Goal: Task Accomplishment & Management: Use online tool/utility

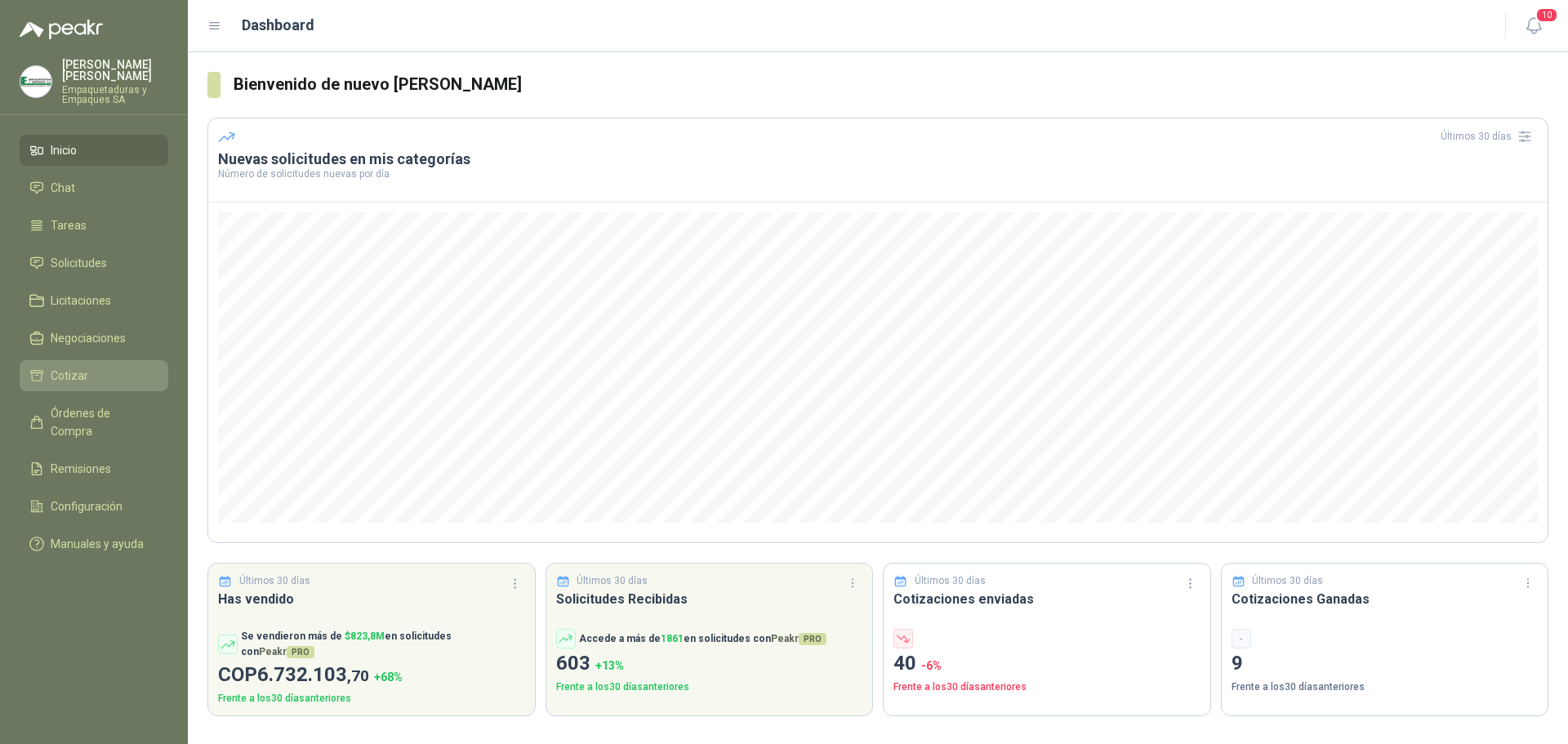
click at [55, 374] on span "Cotizar" at bounding box center [69, 375] width 37 height 18
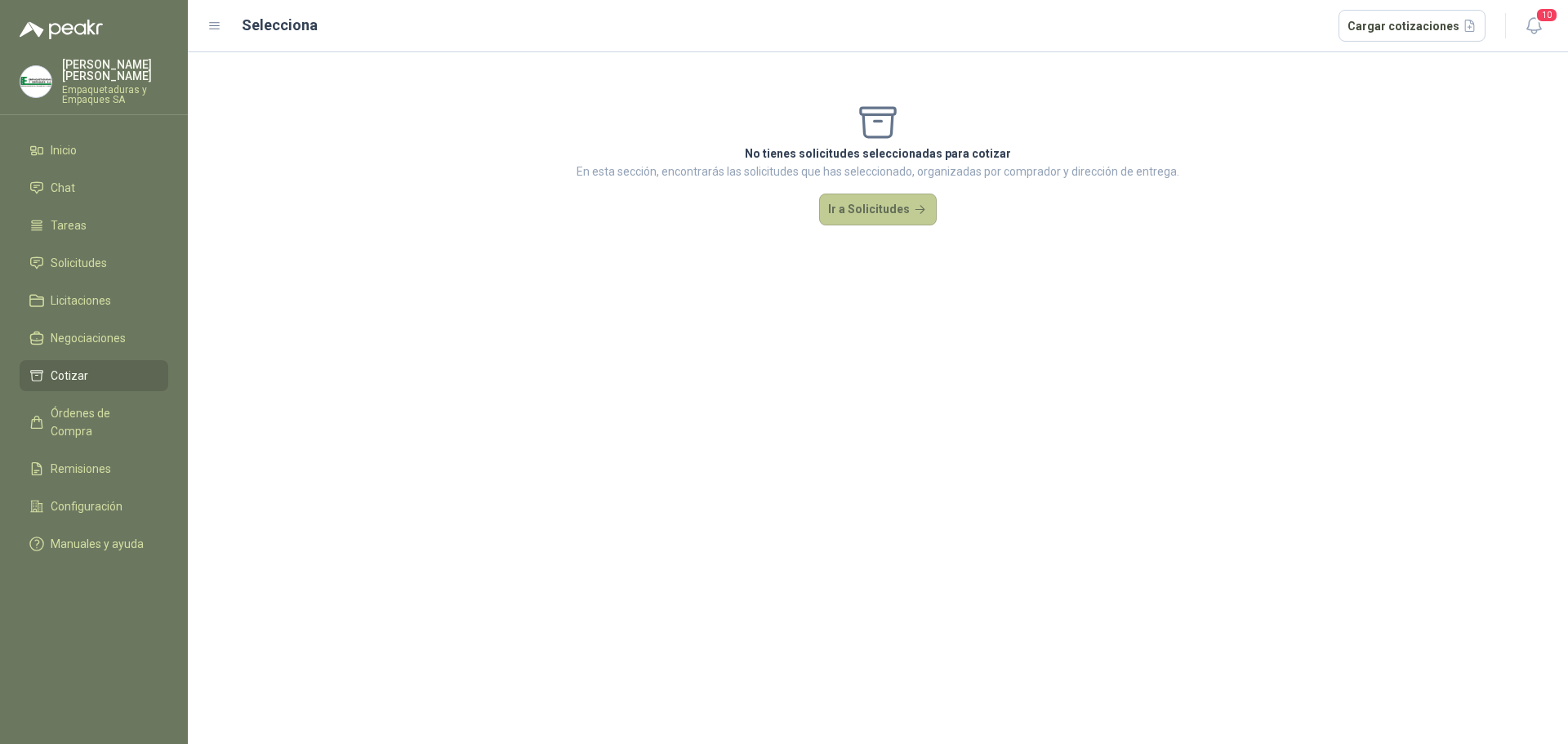
click at [840, 207] on button "Ir a Solicitudes" at bounding box center [878, 209] width 117 height 32
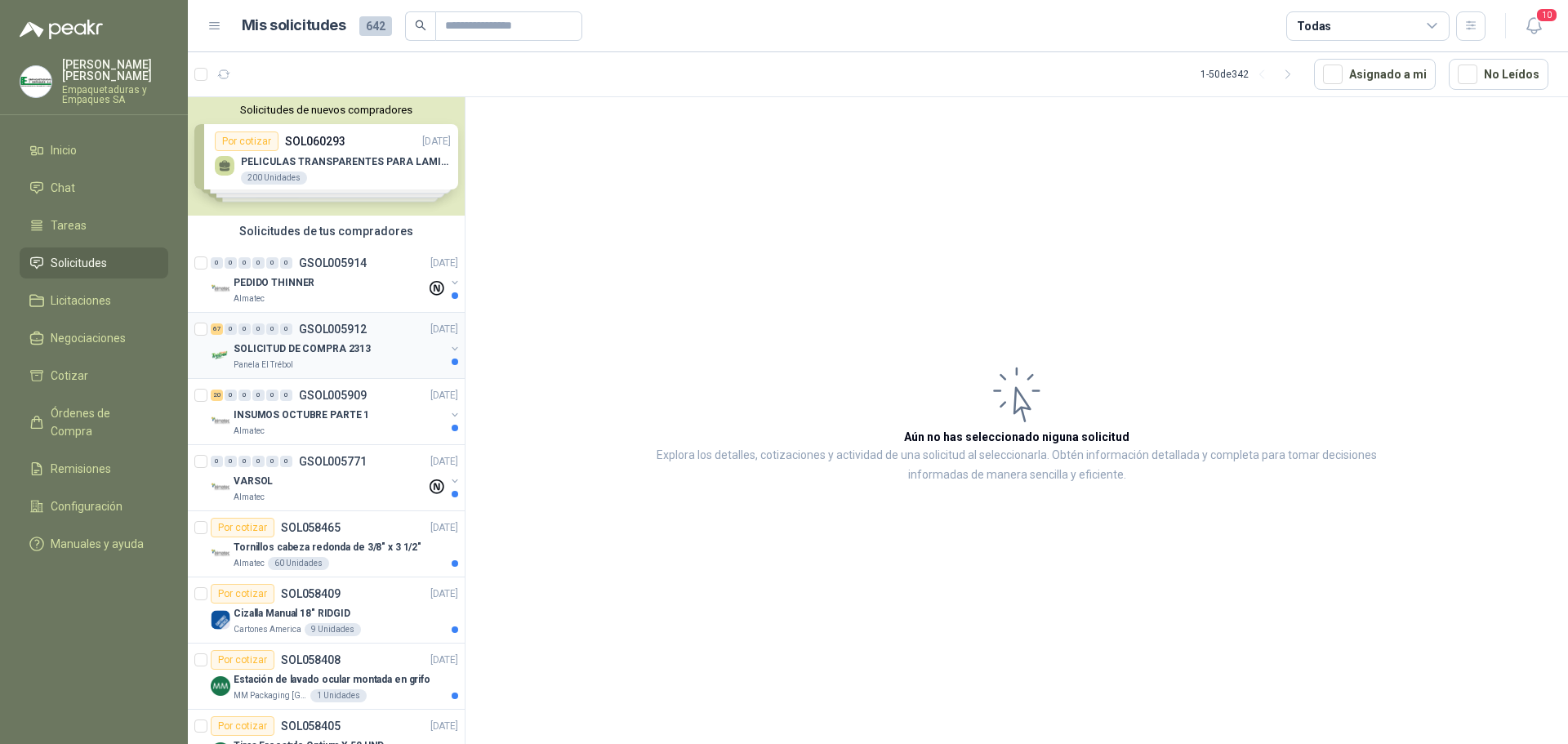
click at [360, 350] on p "SOLICITUD DE COMPRA 2313" at bounding box center [302, 349] width 137 height 16
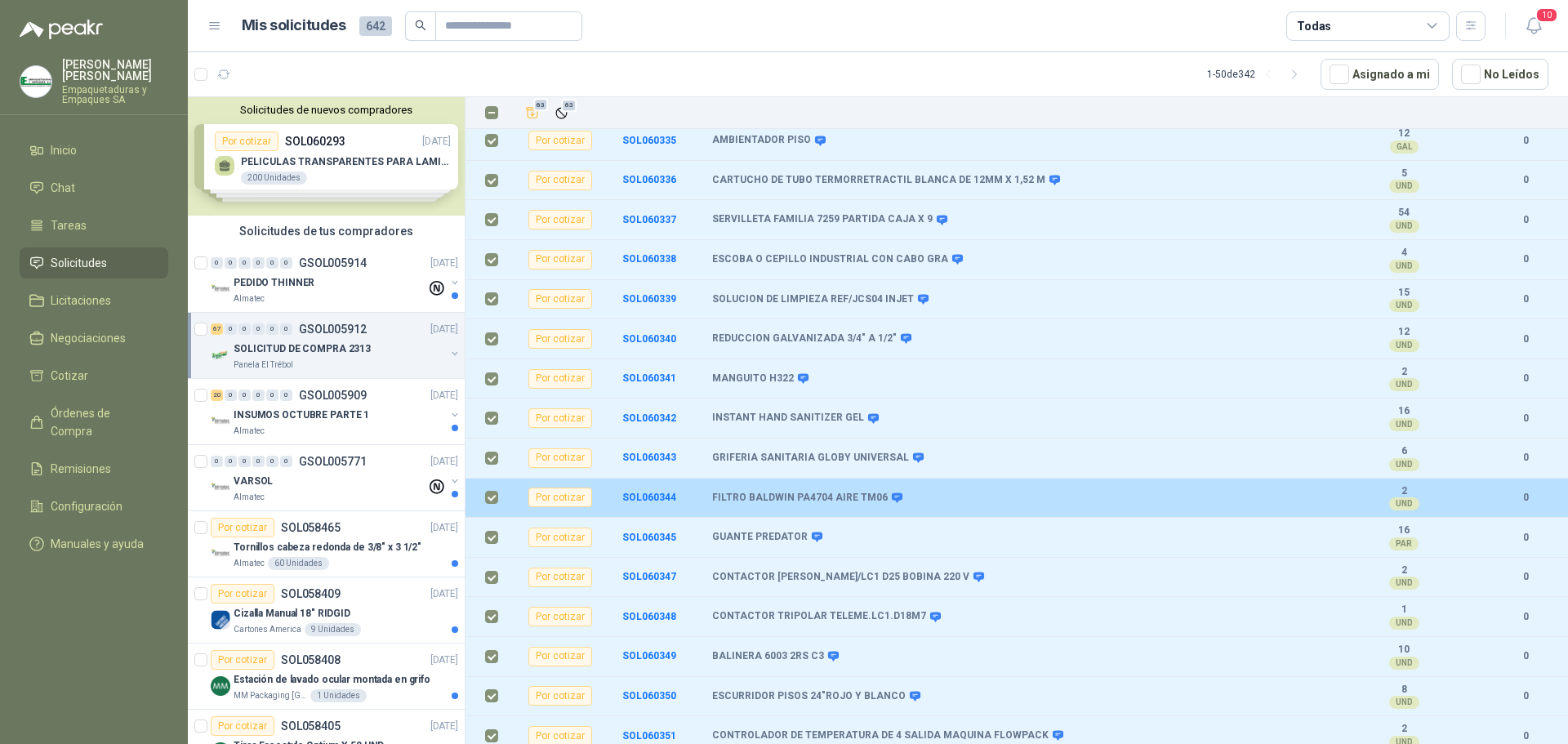
scroll to position [816, 0]
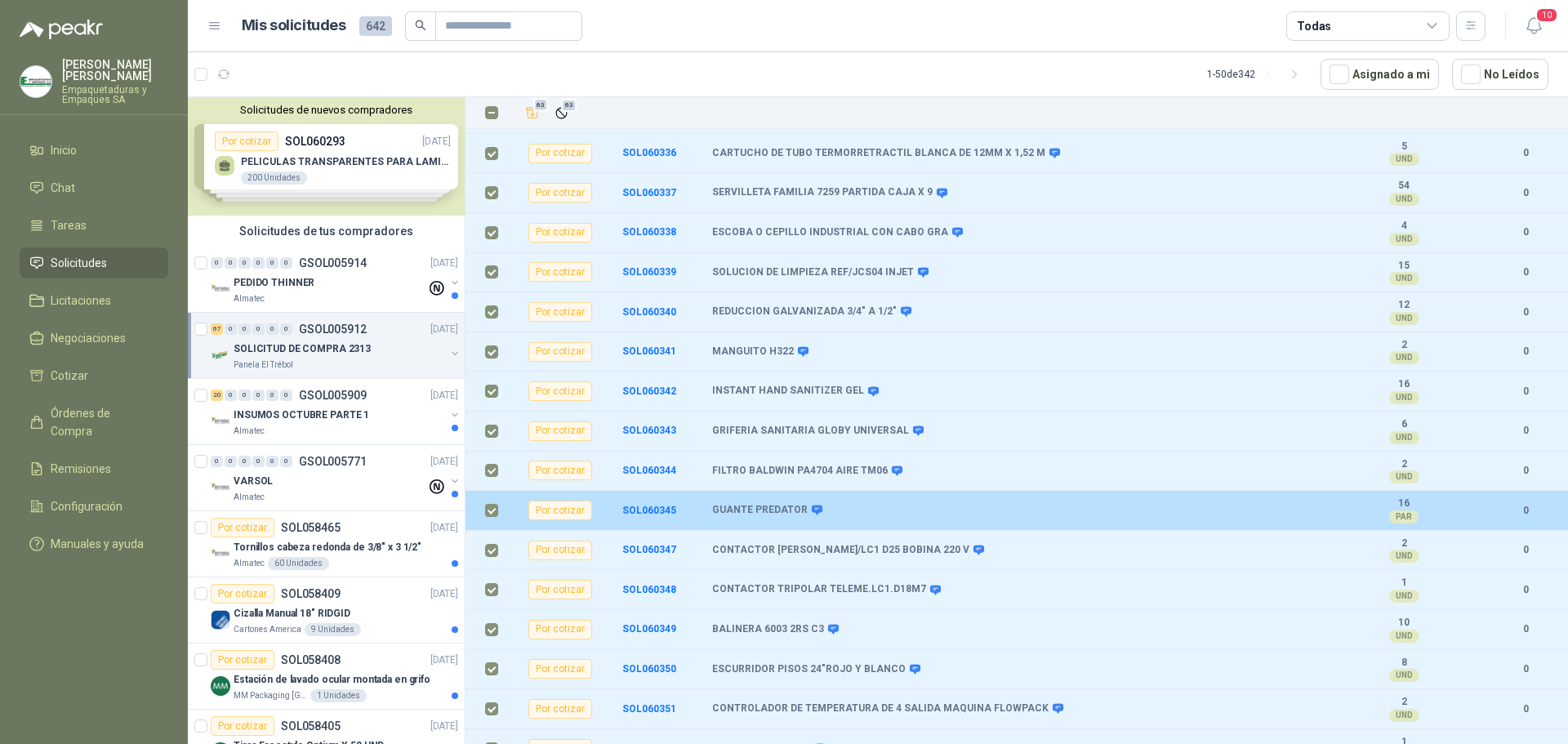
click at [494, 518] on label at bounding box center [491, 510] width 13 height 18
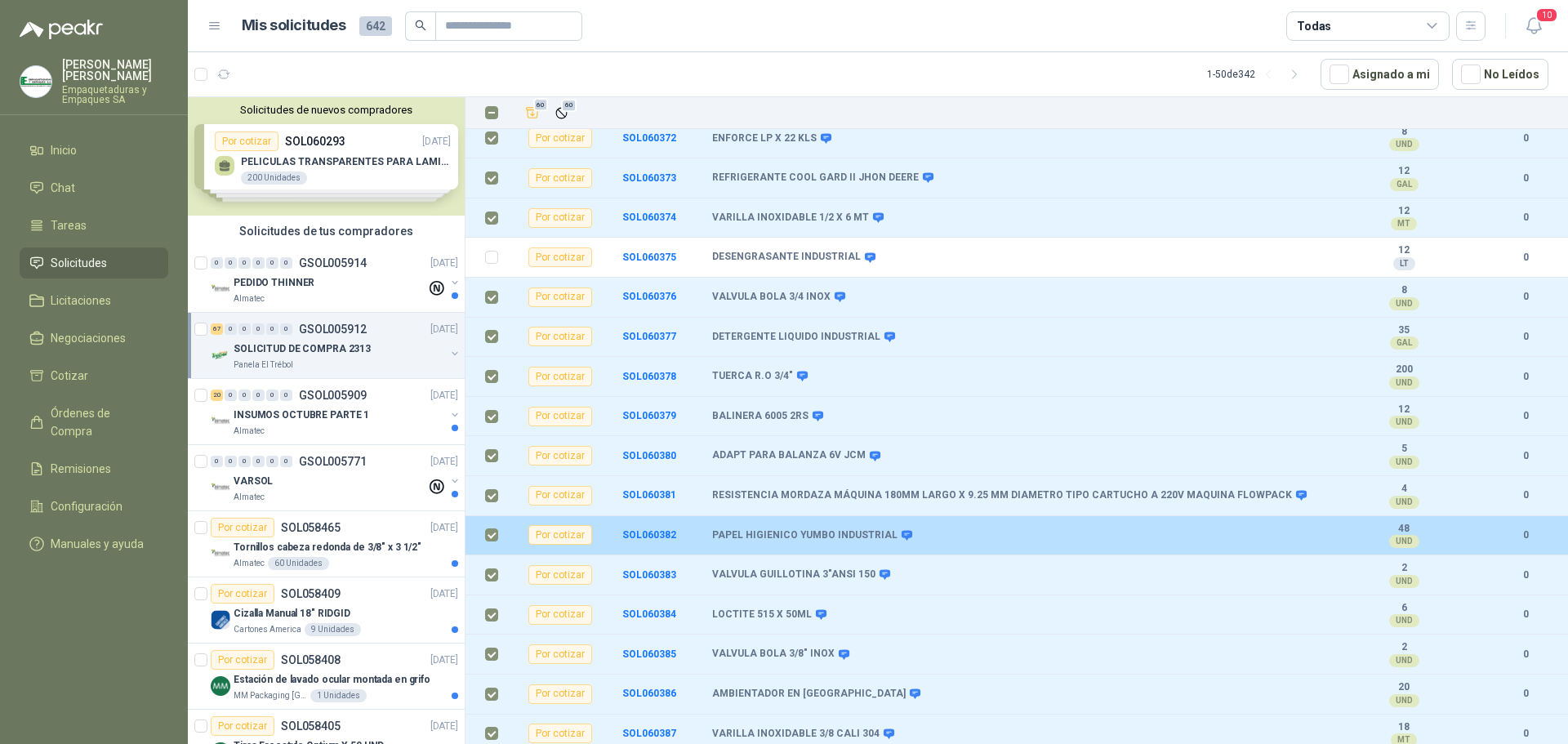
scroll to position [2225, 0]
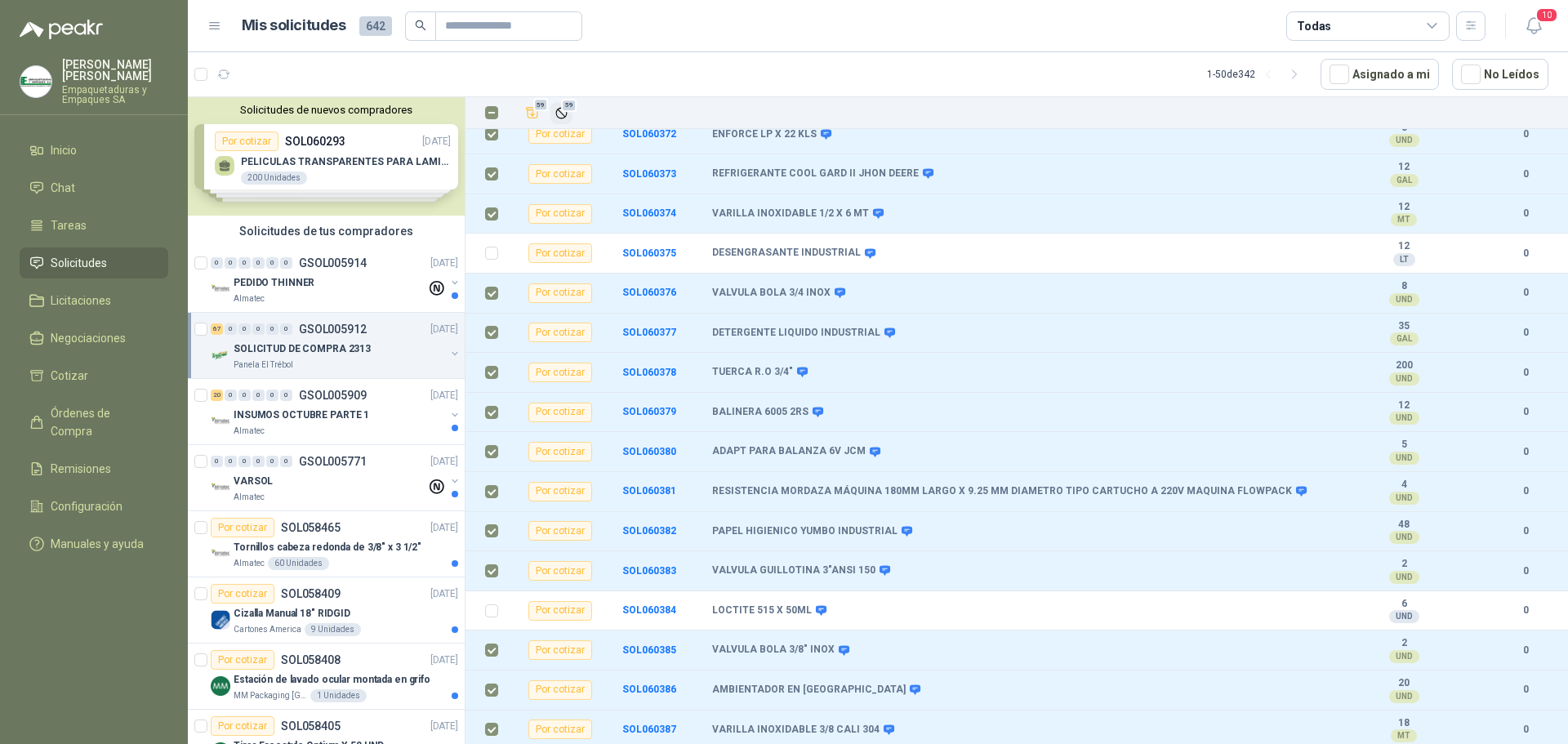
click at [564, 107] on span "59" at bounding box center [569, 105] width 16 height 13
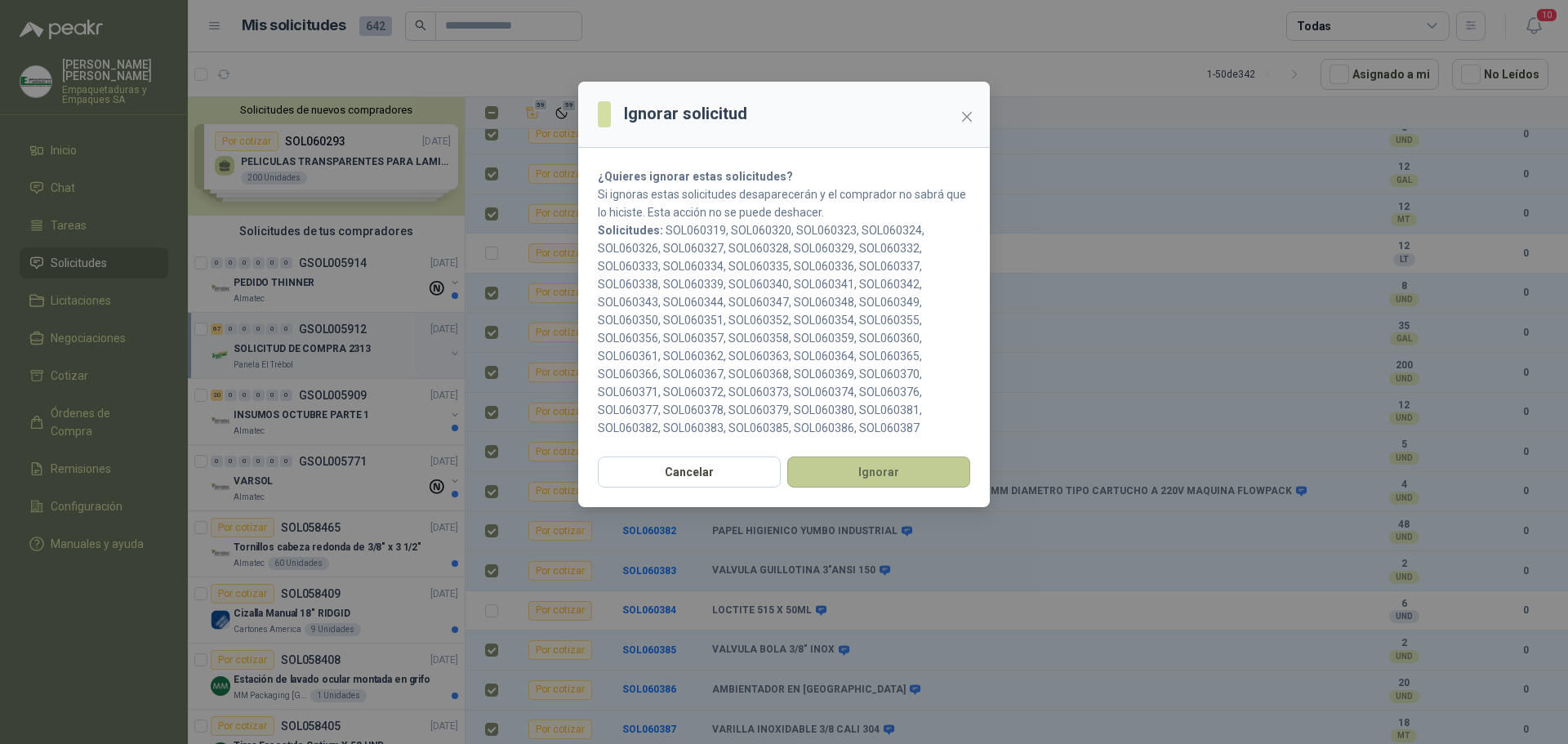
click at [842, 464] on button "Ignorar" at bounding box center [878, 472] width 183 height 31
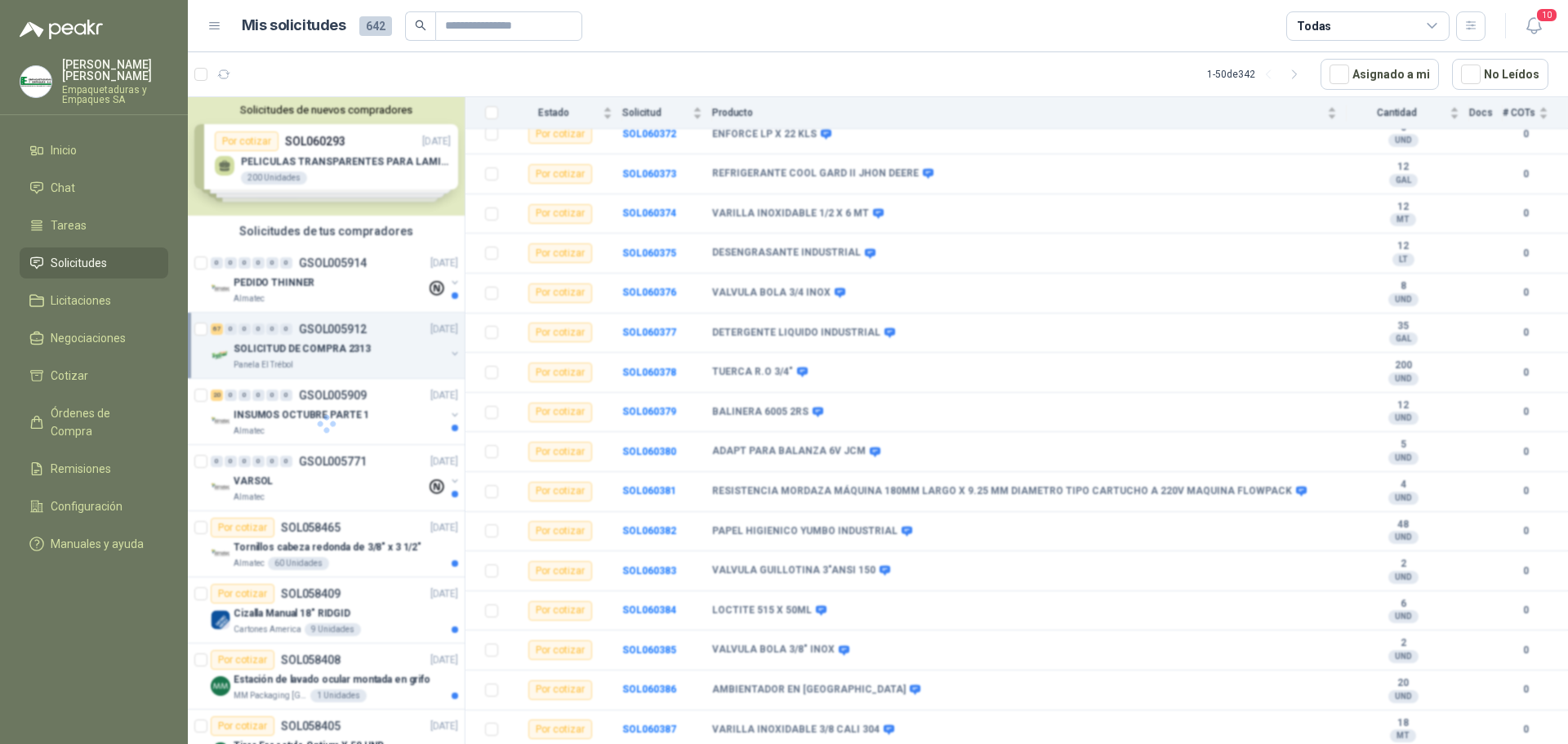
scroll to position [0, 0]
